Goal: Use online tool/utility: Use online tool/utility

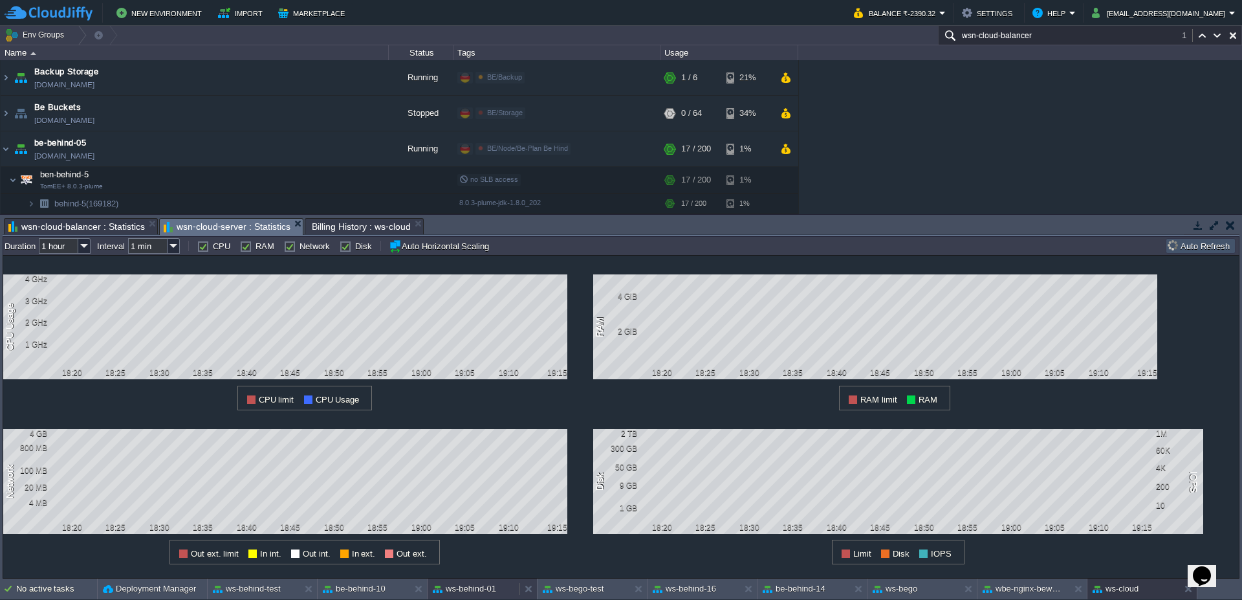
scroll to position [2234, 0]
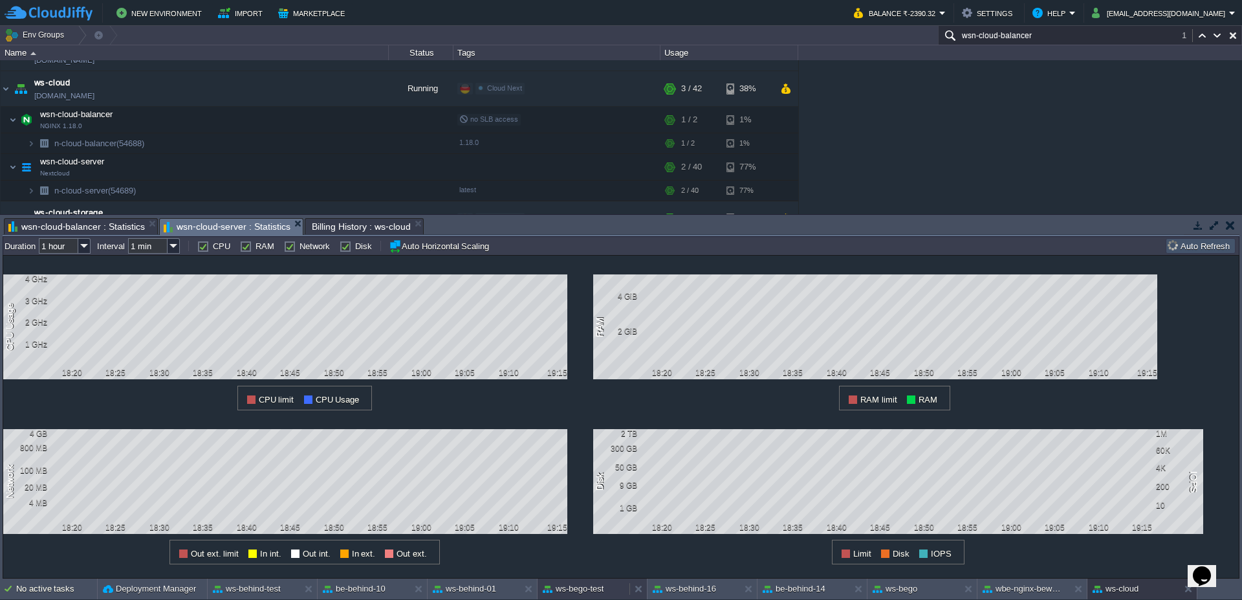
click at [603, 594] on button "ws-bego-test" at bounding box center [573, 588] width 61 height 13
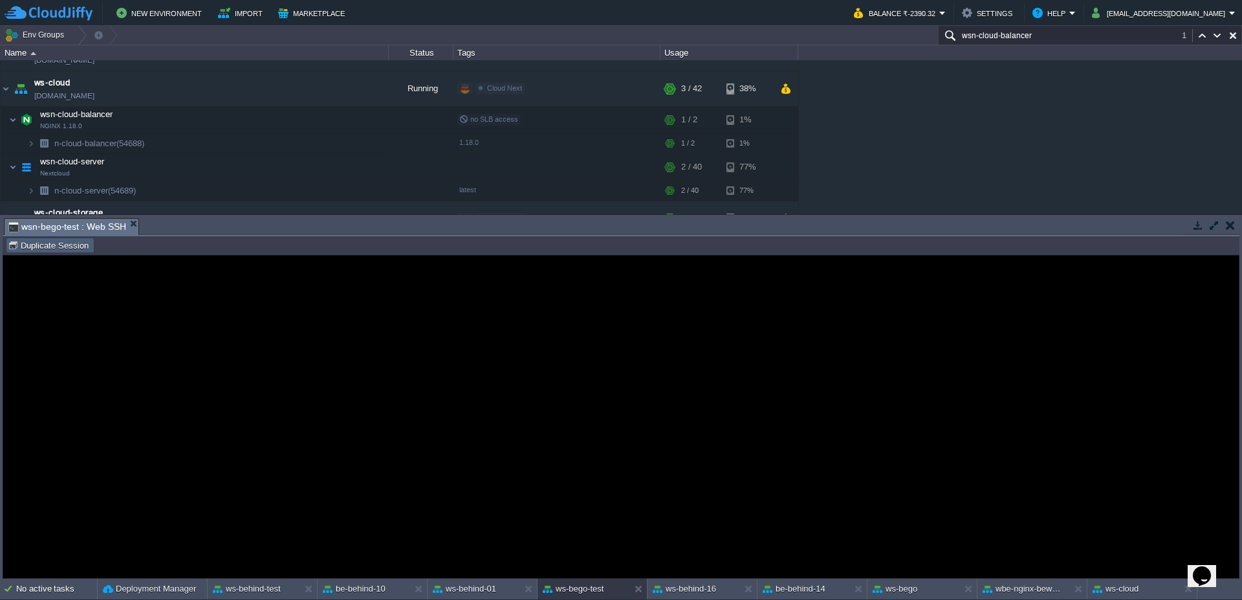
click at [38, 251] on td "Duplicate Session" at bounding box center [50, 245] width 89 height 16
type input "#000000"
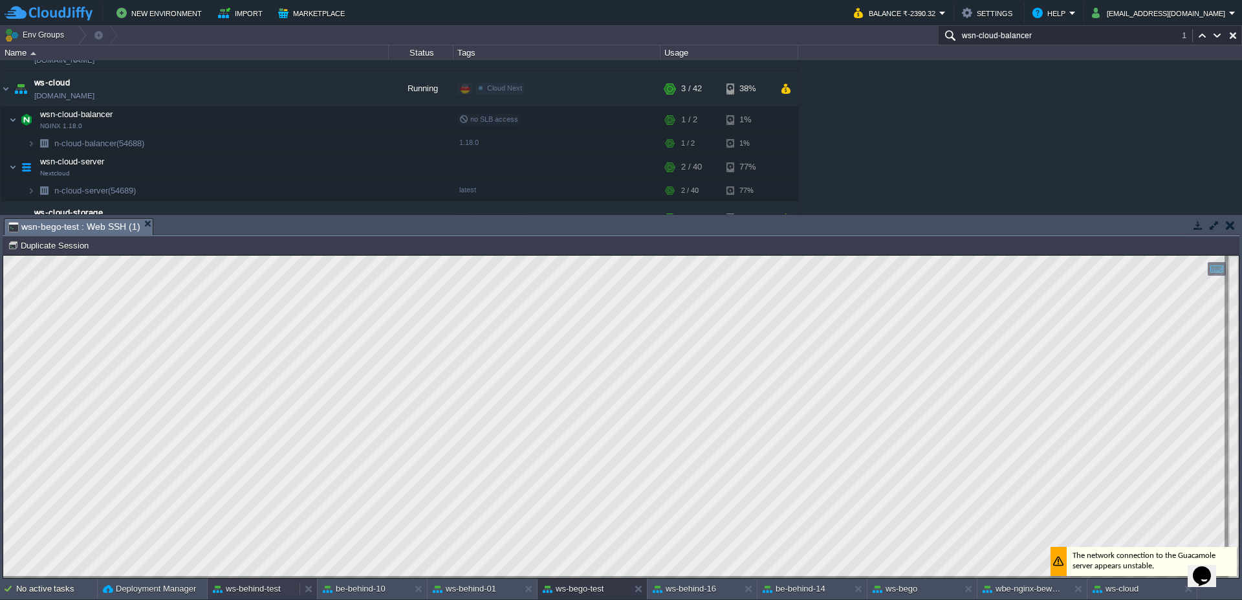
click at [219, 594] on button "ws-behind-test" at bounding box center [247, 588] width 68 height 13
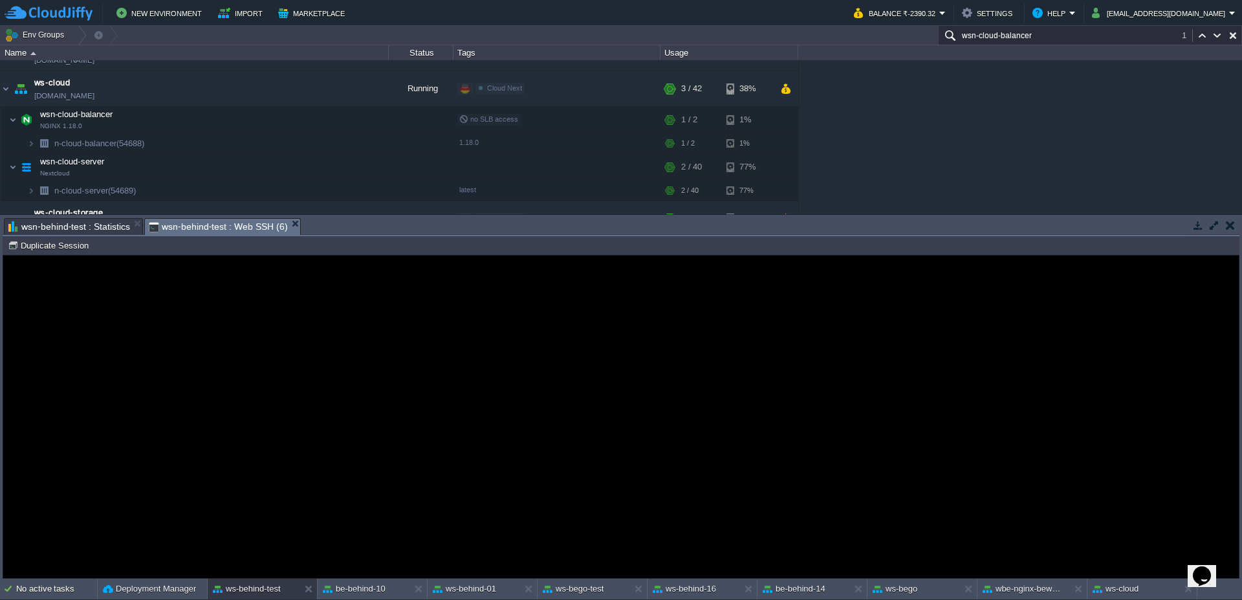
click at [43, 256] on guac-modal "Error An error has occurred and this action cannot be completed. If the problem…" at bounding box center [621, 417] width 1236 height 322
click at [54, 250] on button "Duplicate Session" at bounding box center [50, 245] width 85 height 12
click at [420, 589] on button at bounding box center [421, 588] width 13 height 13
click at [523, 594] on div at bounding box center [527, 588] width 17 height 21
click at [36, 243] on button "Duplicate Session" at bounding box center [50, 245] width 85 height 12
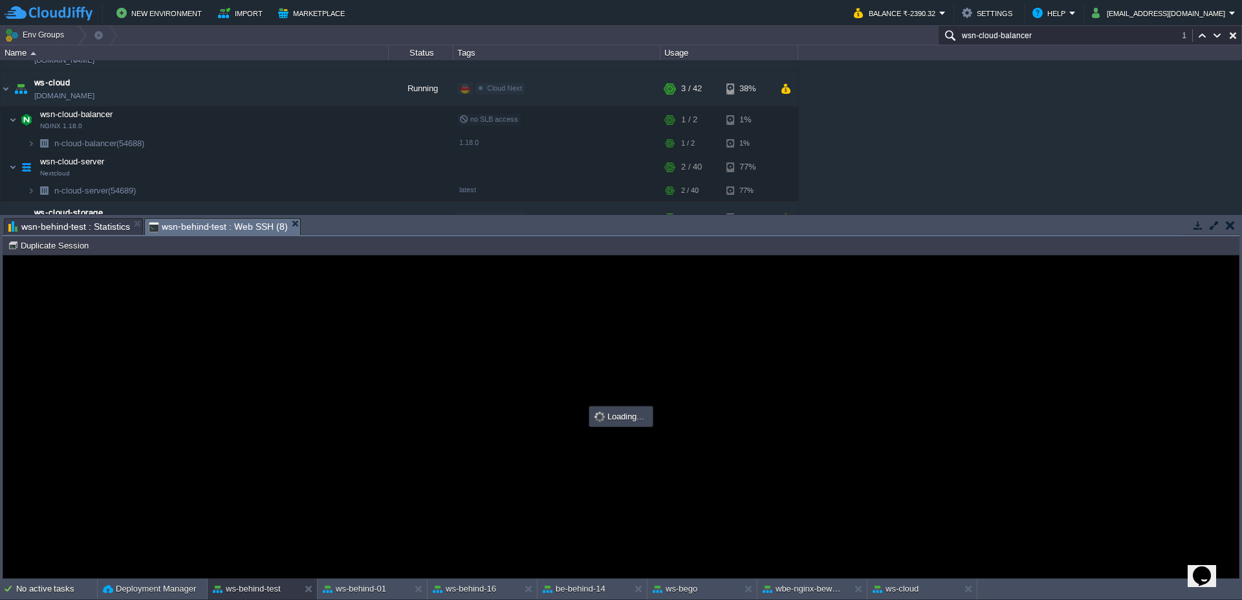
type input "#000000"
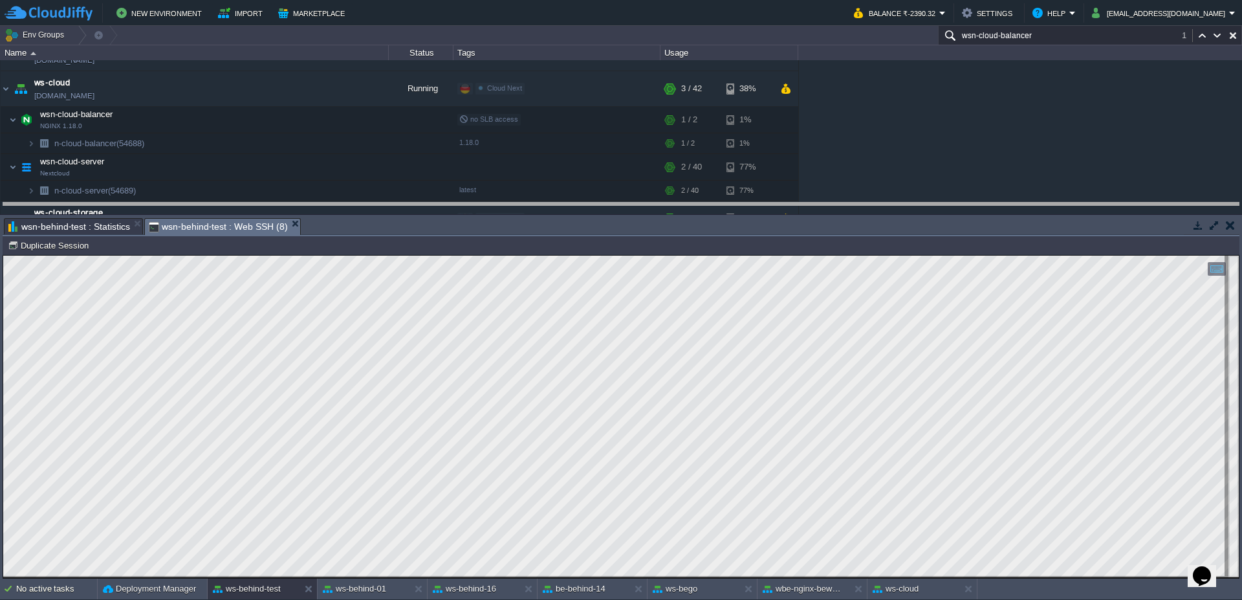
drag, startPoint x: 443, startPoint y: 228, endPoint x: 443, endPoint y: 213, distance: 15.5
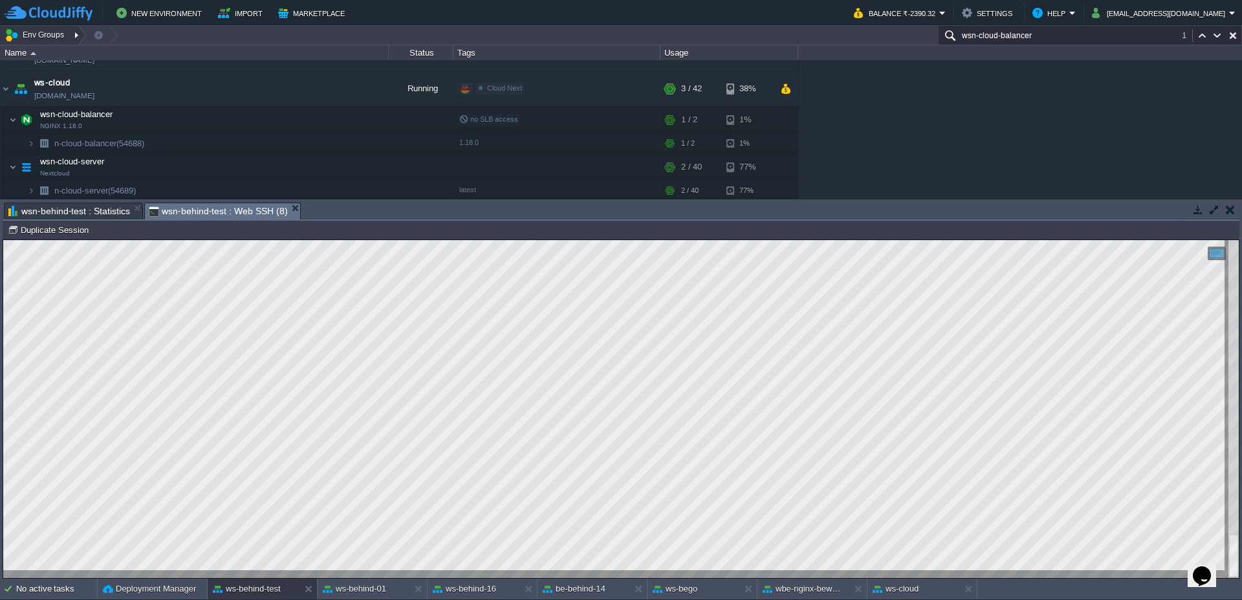
click at [69, 36] on div at bounding box center [77, 35] width 17 height 19
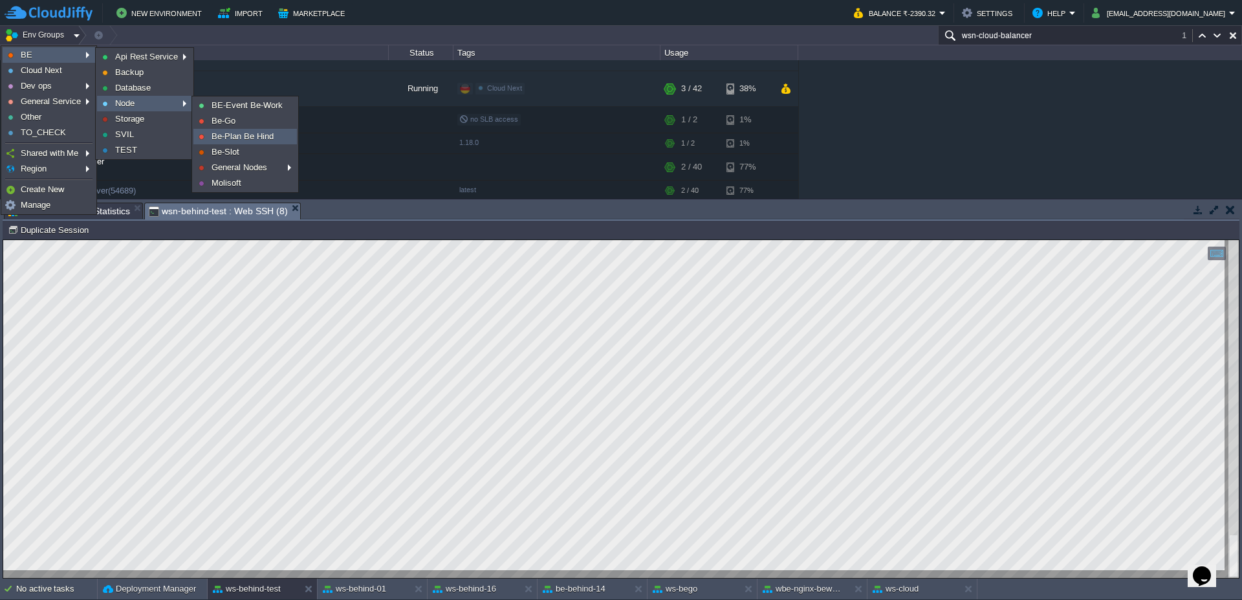
click at [250, 140] on span "Be-Plan Be Hind" at bounding box center [243, 136] width 62 height 10
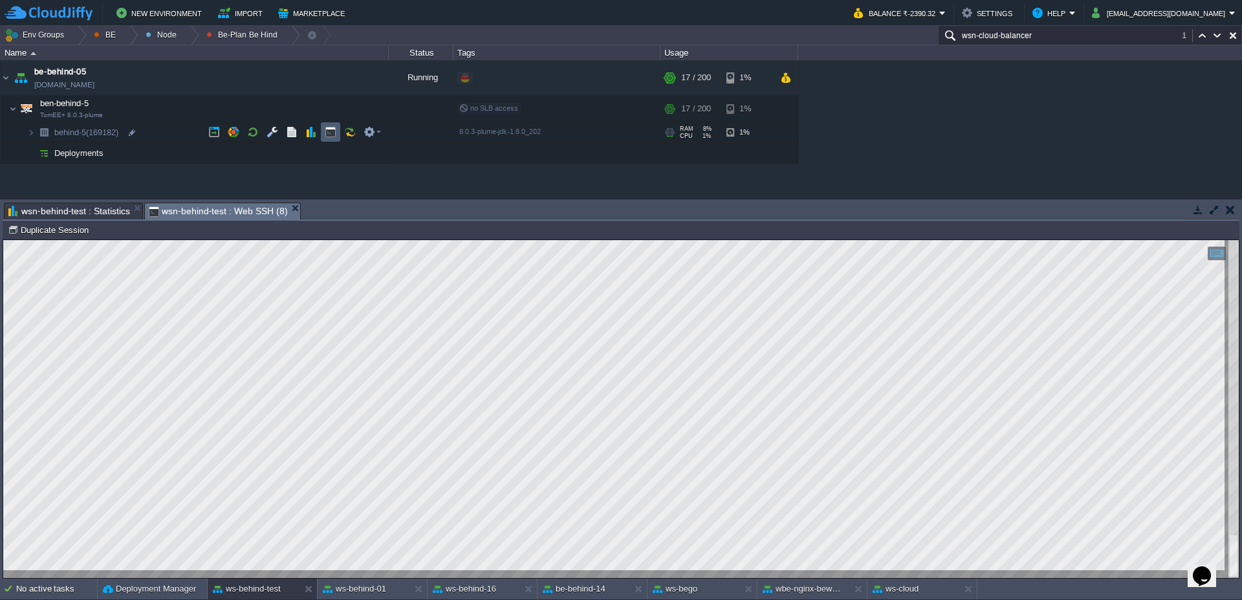
click at [332, 131] on button "button" at bounding box center [331, 132] width 12 height 12
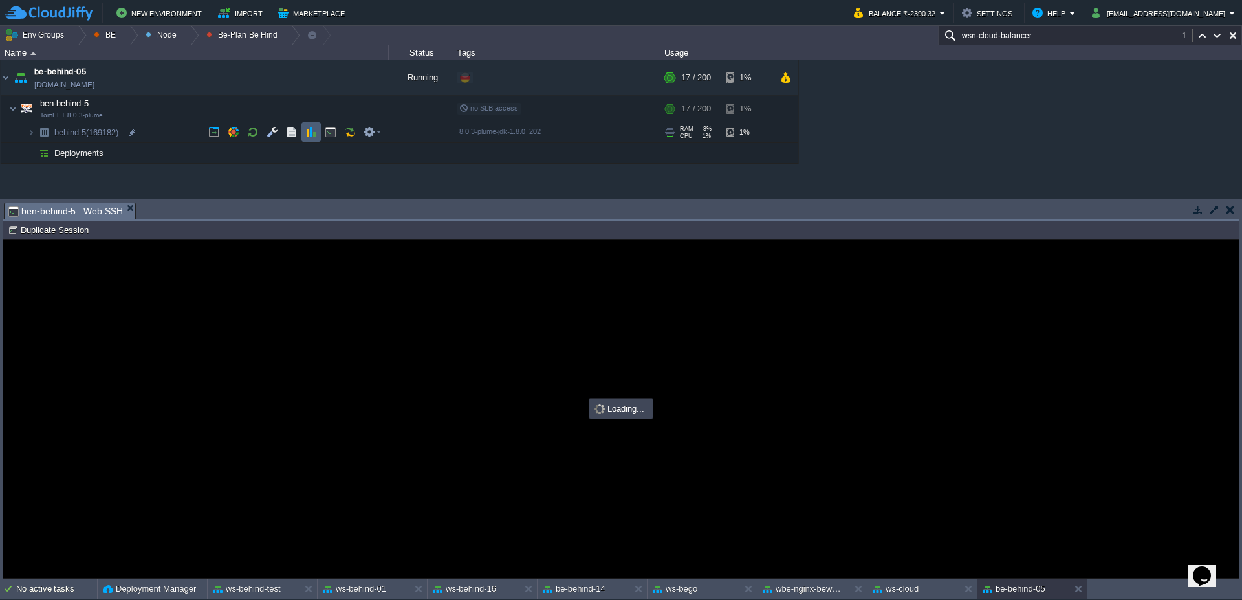
click at [305, 136] on td at bounding box center [310, 131] width 19 height 19
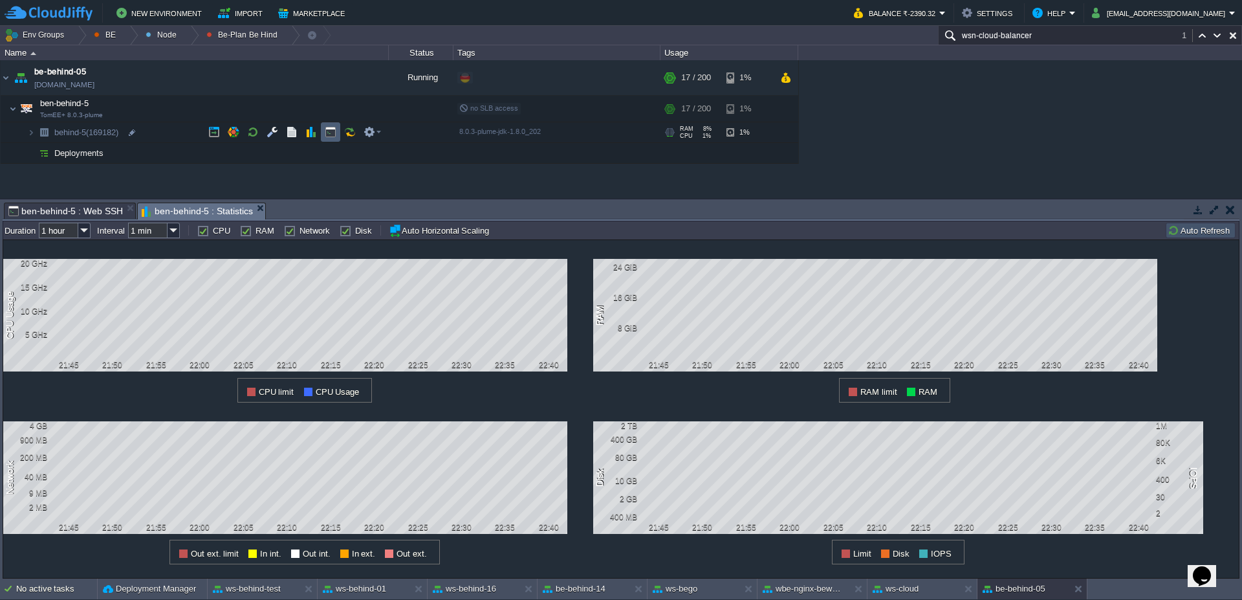
click at [326, 122] on td at bounding box center [330, 131] width 19 height 19
type input "#000000"
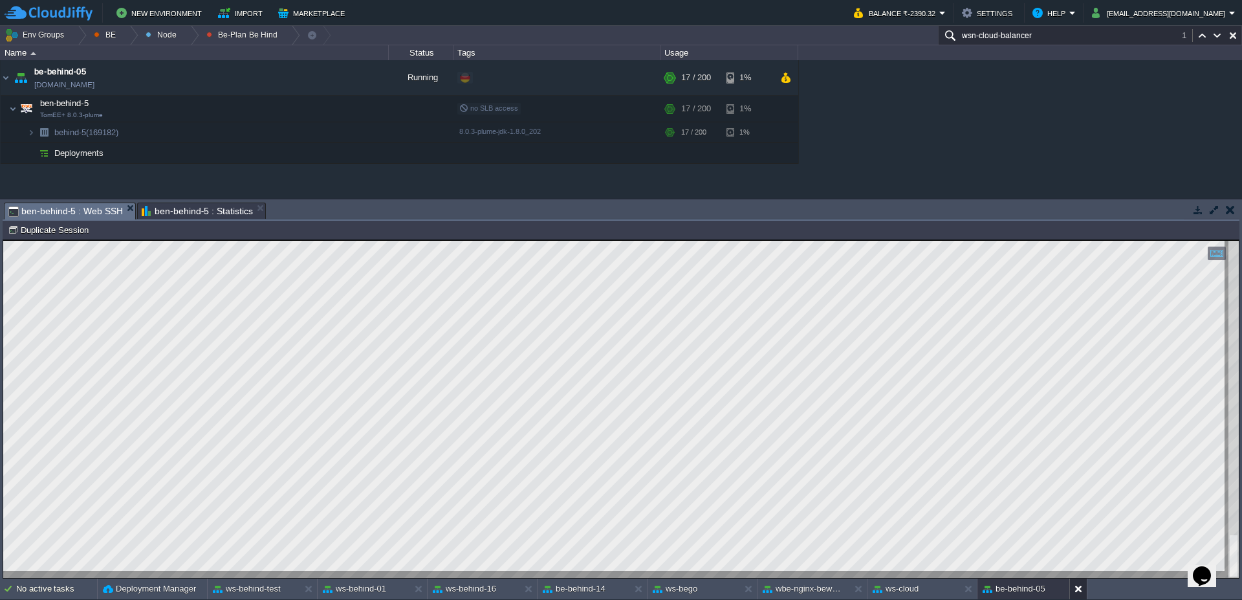
click at [1077, 590] on button at bounding box center [1080, 588] width 13 height 13
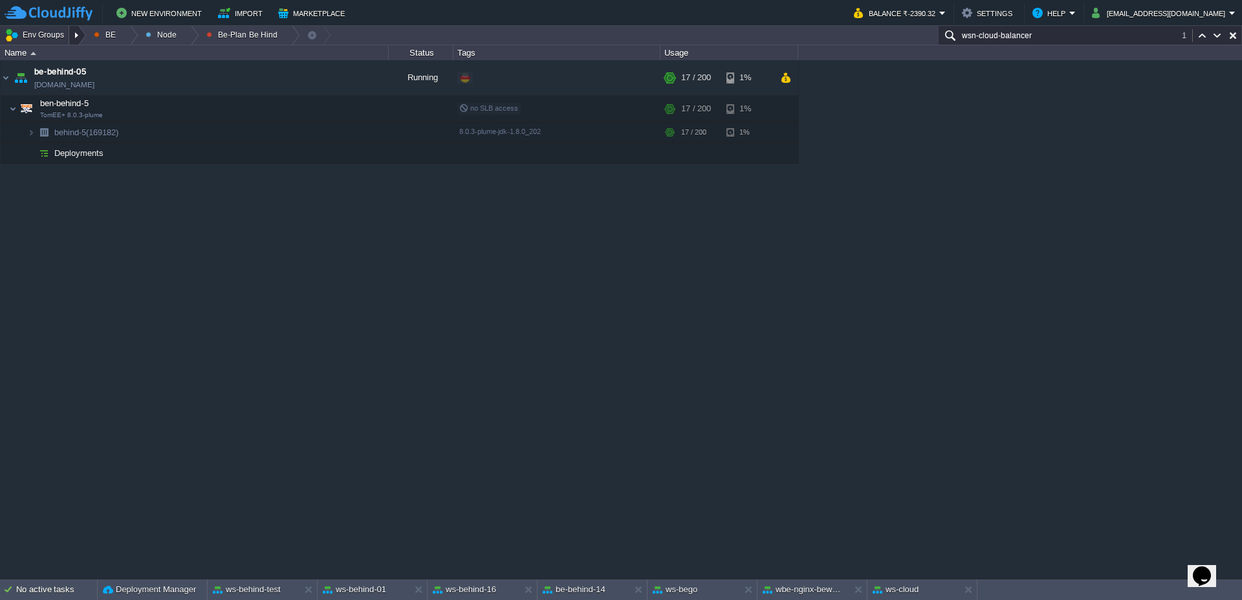
click at [78, 36] on div at bounding box center [77, 35] width 17 height 19
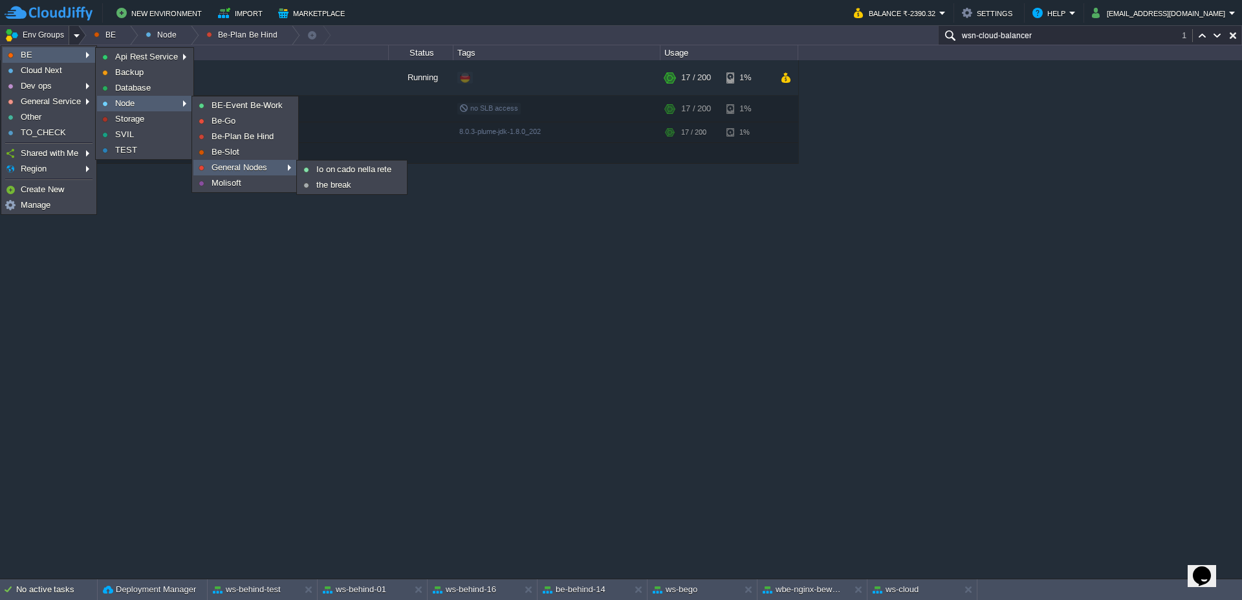
click at [228, 169] on span "General Nodes" at bounding box center [240, 167] width 56 height 10
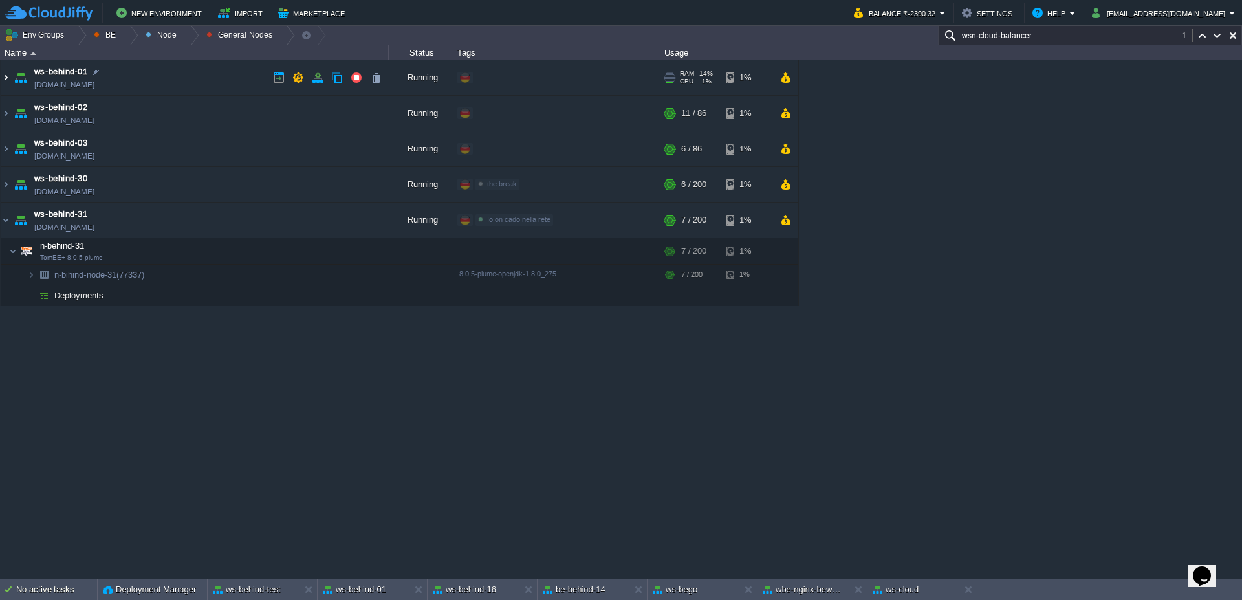
click at [3, 78] on img at bounding box center [6, 77] width 10 height 35
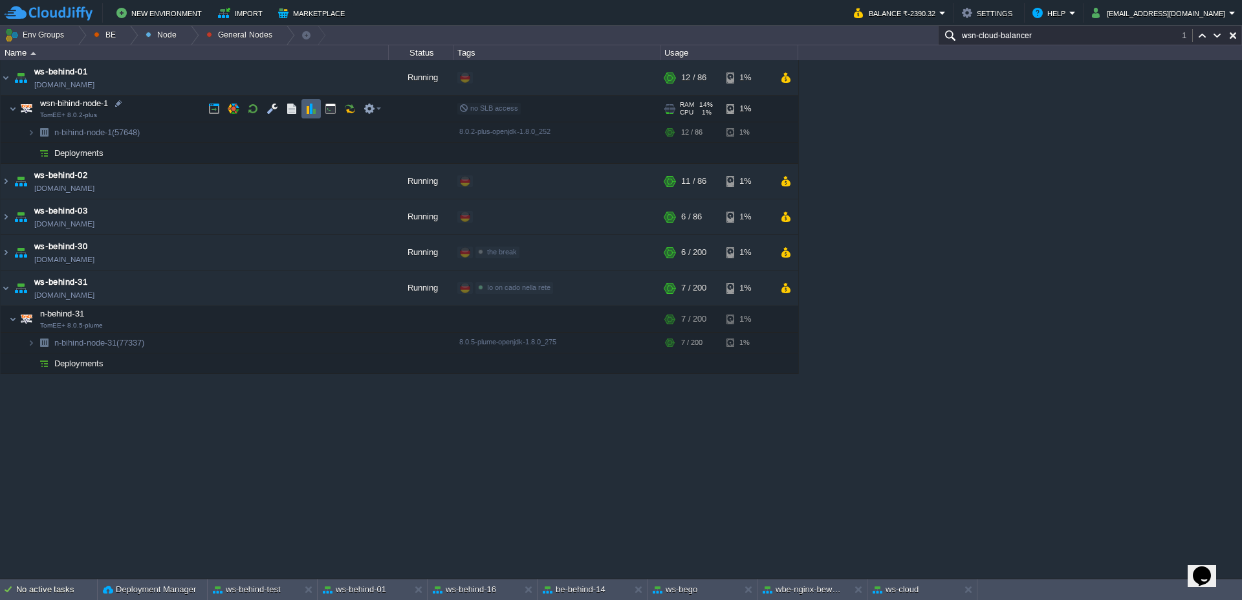
click at [316, 113] on button "button" at bounding box center [311, 109] width 12 height 12
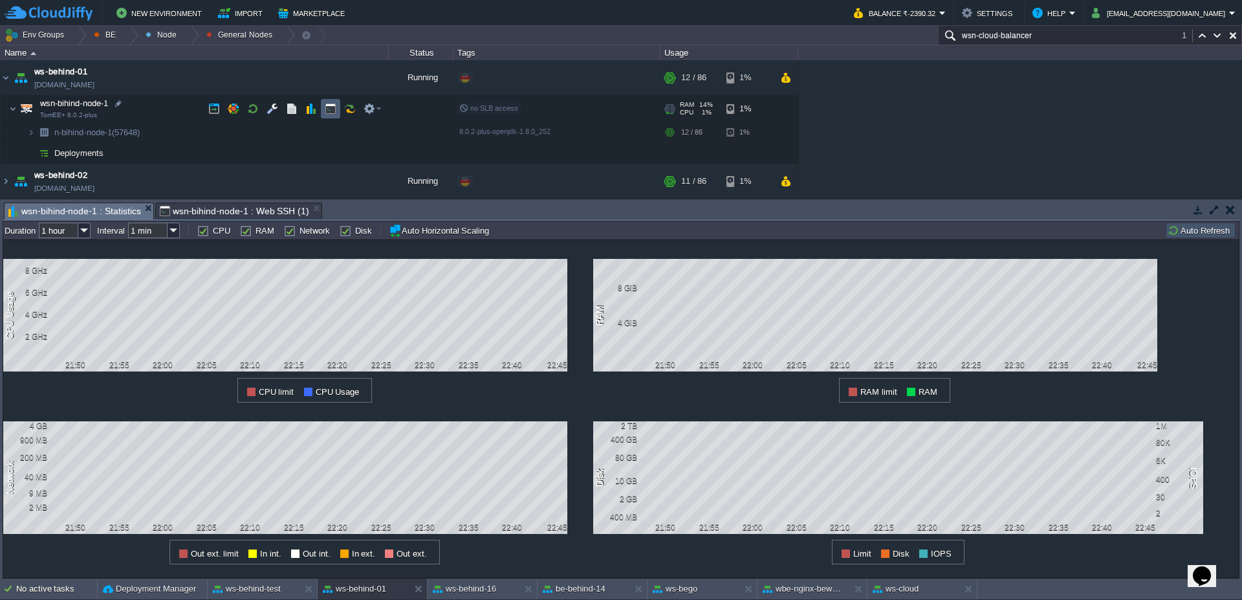
click at [326, 108] on button "button" at bounding box center [331, 109] width 12 height 12
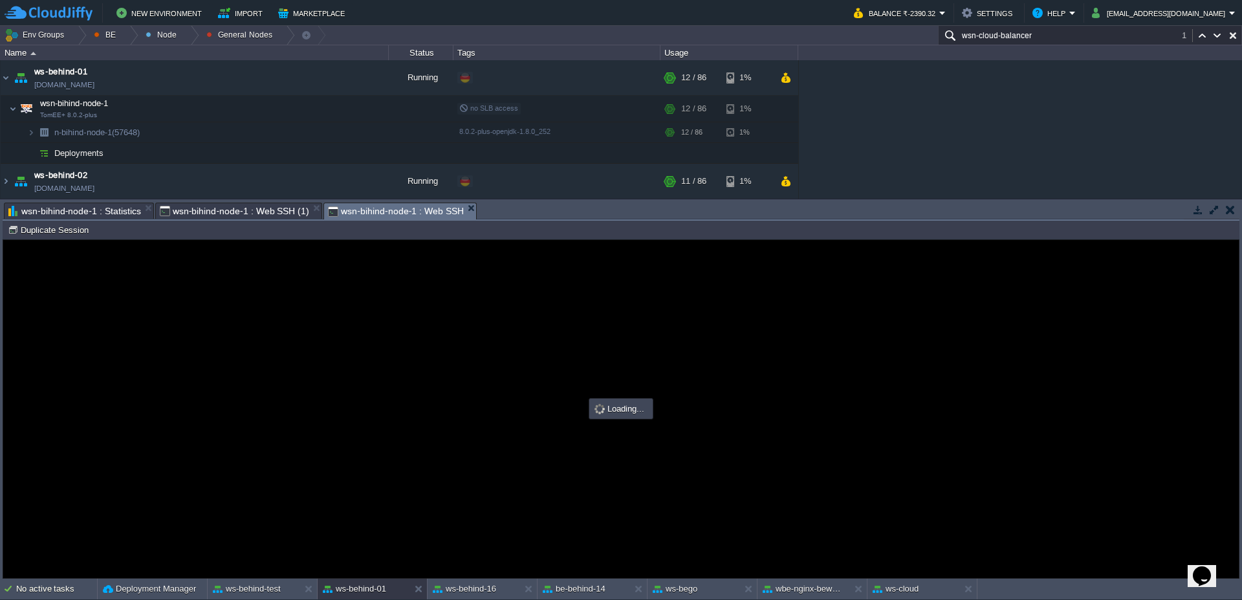
type input "#000000"
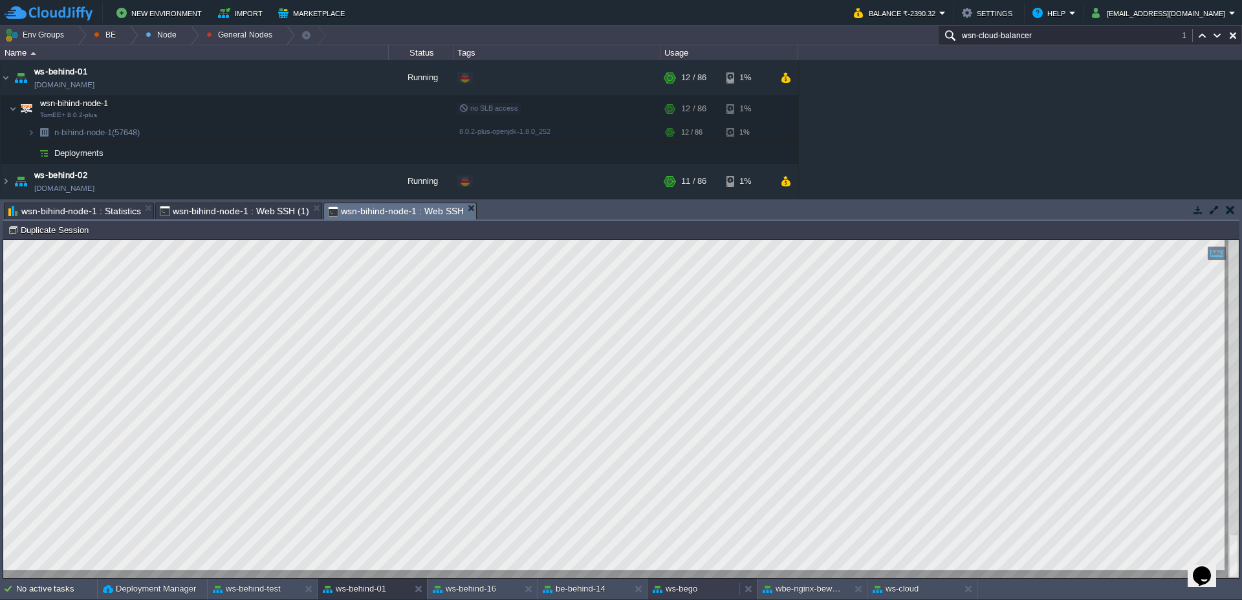
click at [698, 596] on div "ws-bego" at bounding box center [694, 588] width 92 height 21
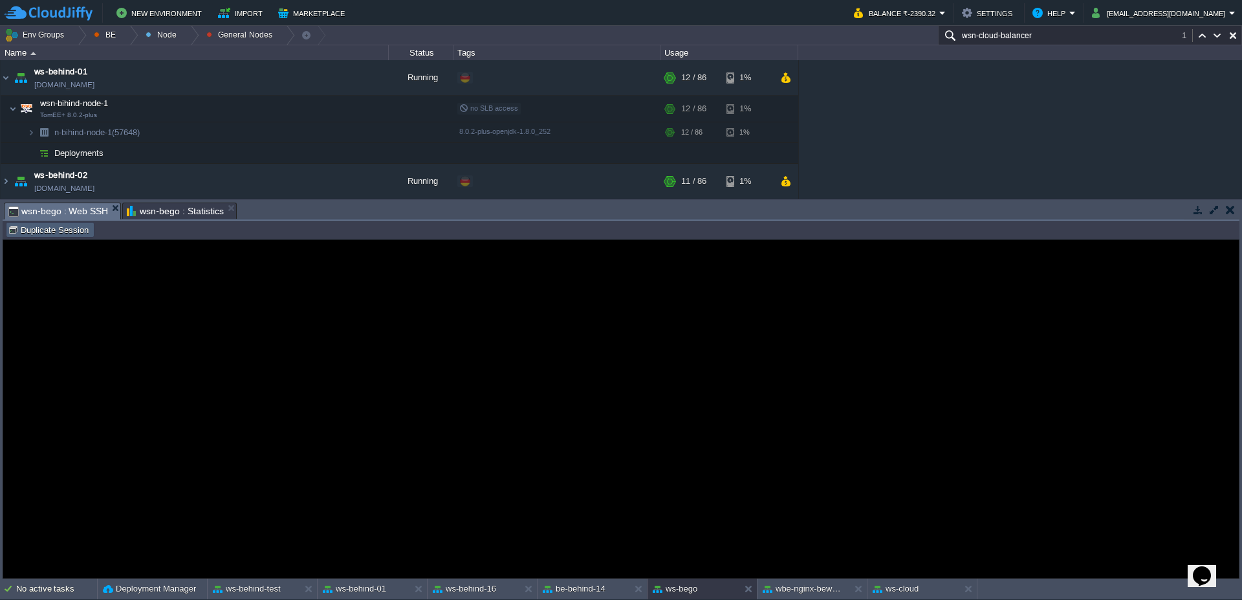
click at [60, 227] on button "Duplicate Session" at bounding box center [50, 230] width 85 height 12
type input "#000000"
